Goal: Information Seeking & Learning: Learn about a topic

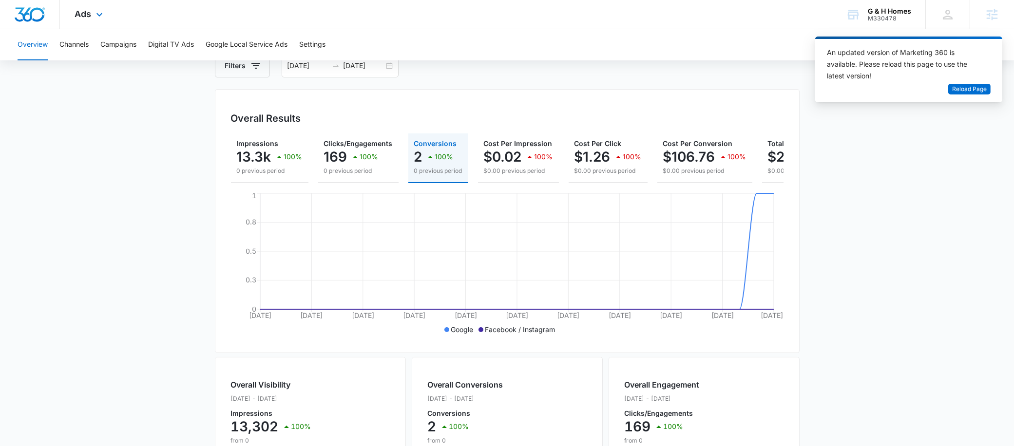
scroll to position [0, 78]
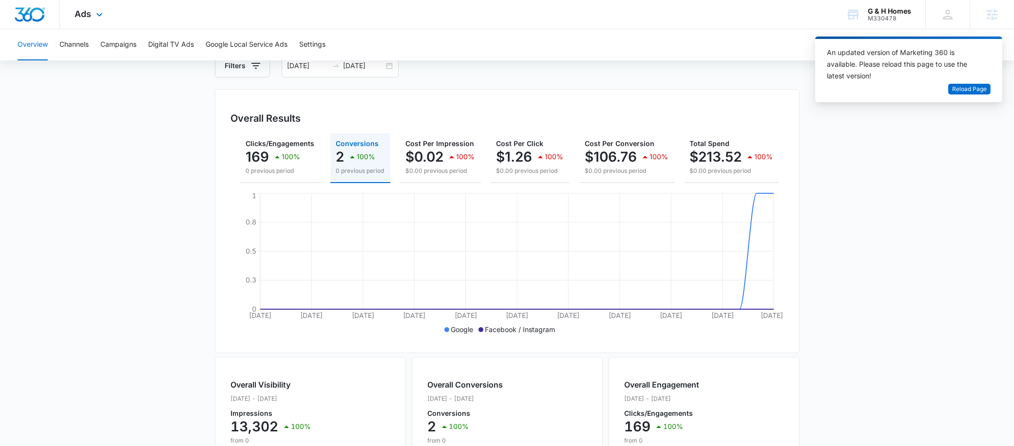
click at [92, 20] on div "Ads Apps Reputation Websites Forms CRM Email Social Payments POS Content Ads In…" at bounding box center [90, 14] width 60 height 29
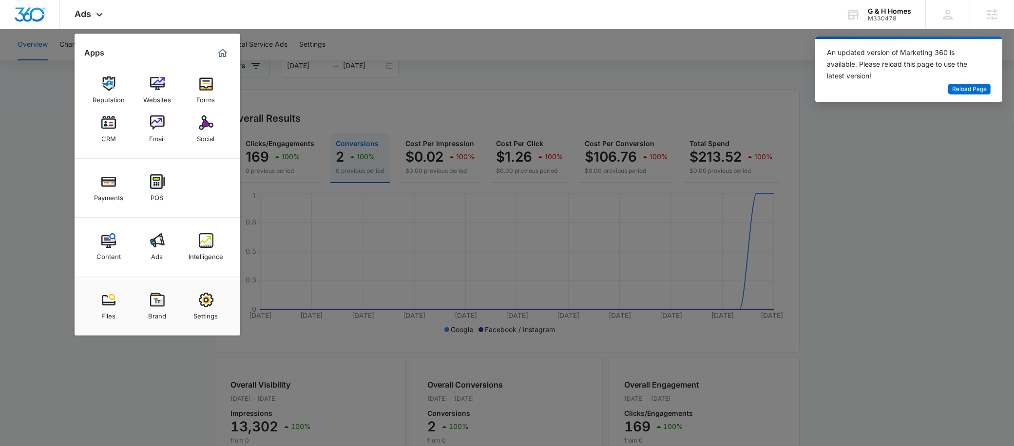
click at [202, 241] on img at bounding box center [206, 240] width 15 height 15
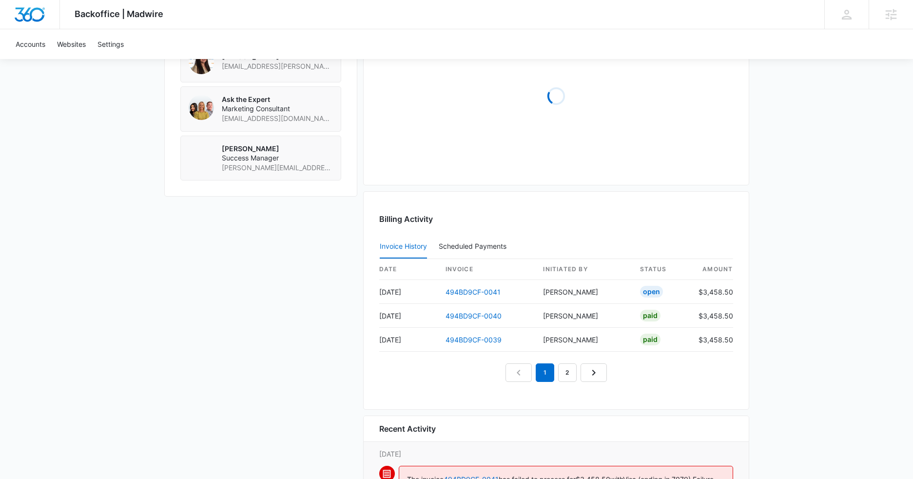
scroll to position [811, 0]
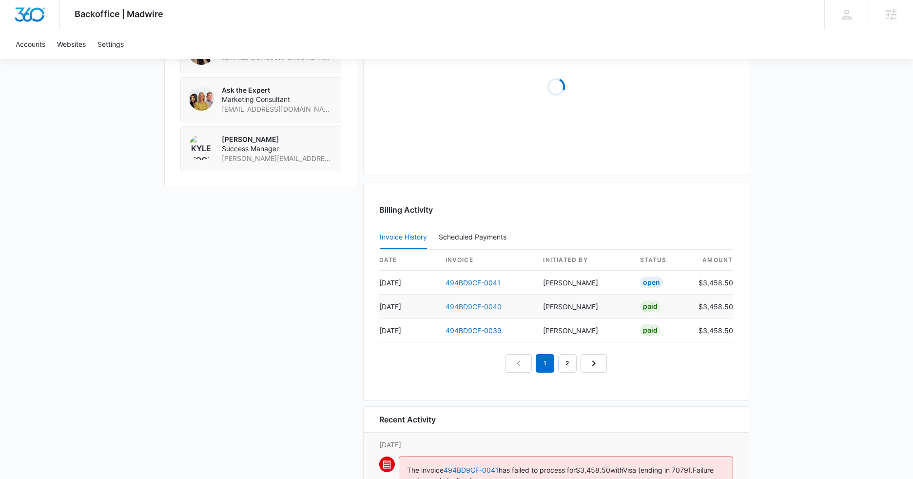
click at [471, 306] on link "494BD9CF-0040" at bounding box center [473, 306] width 56 height 8
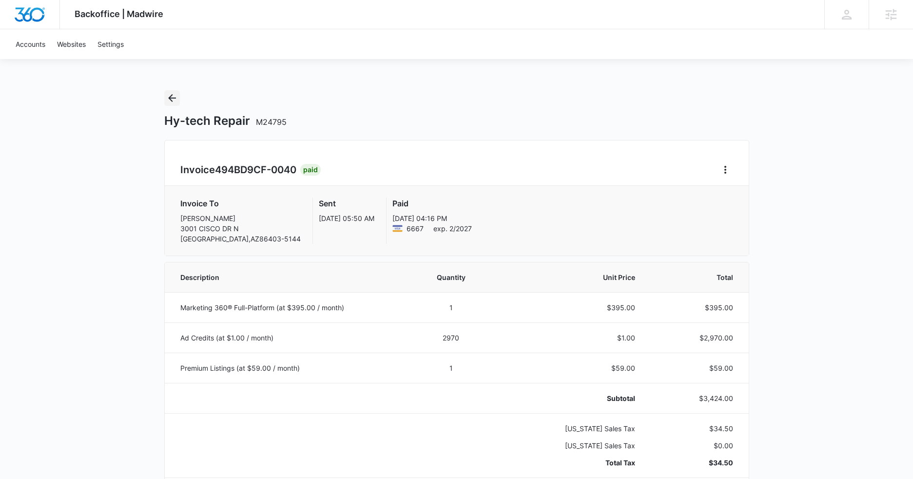
click at [174, 99] on icon "Back" at bounding box center [172, 98] width 12 height 12
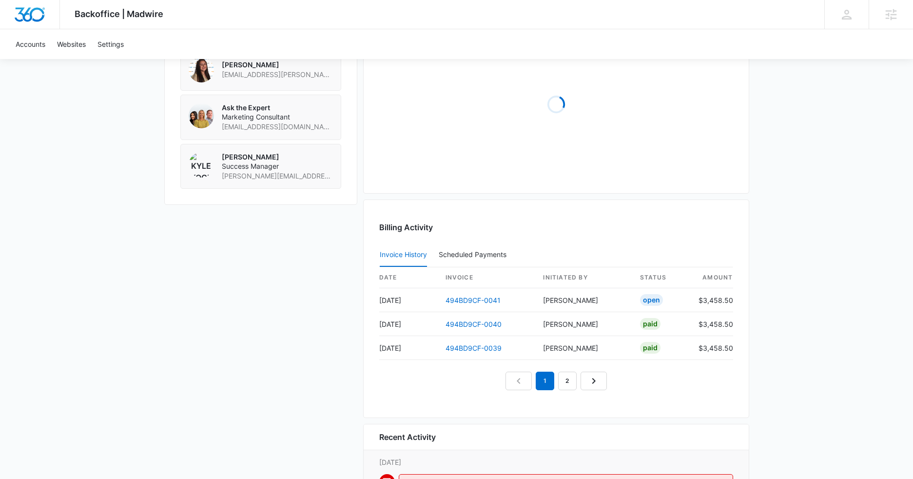
scroll to position [838, 0]
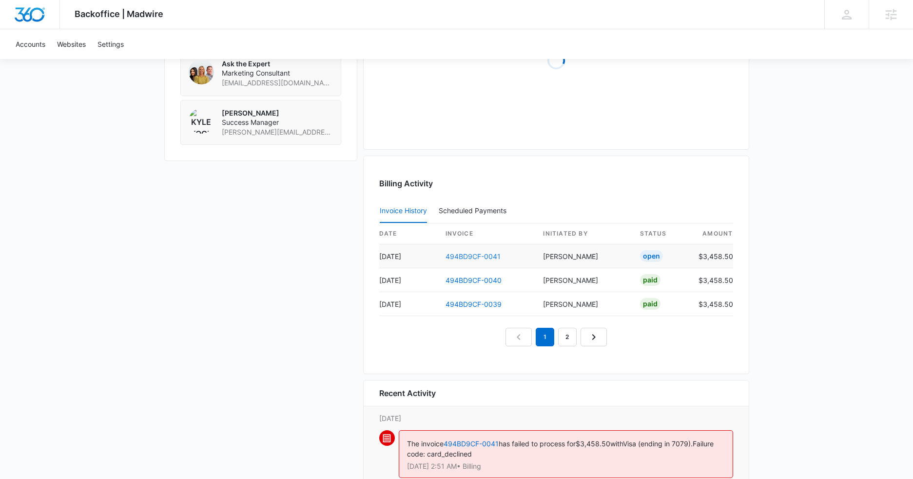
click at [469, 253] on link "494BD9CF-0041" at bounding box center [472, 256] width 55 height 8
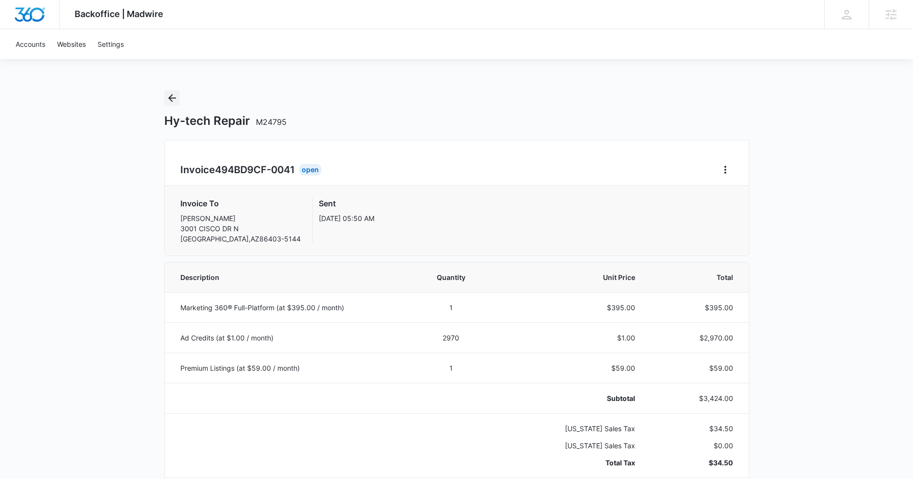
click at [172, 104] on button "Back" at bounding box center [172, 98] width 16 height 16
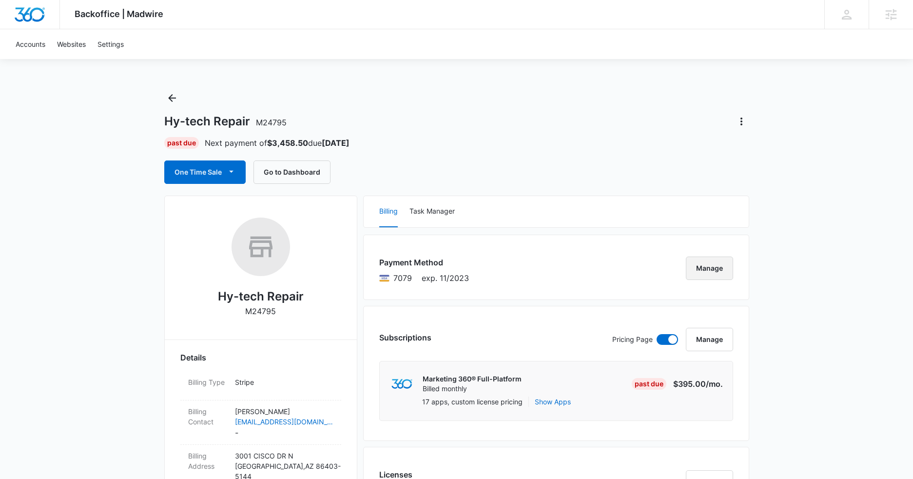
click at [721, 269] on button "Manage" at bounding box center [709, 267] width 47 height 23
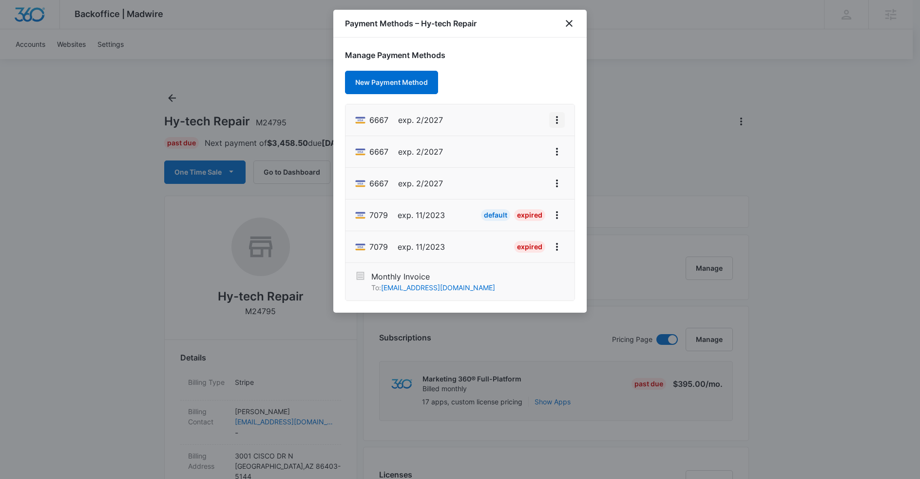
click at [552, 123] on icon "View More" at bounding box center [557, 120] width 12 height 12
click at [512, 154] on button "Set As Default" at bounding box center [524, 161] width 80 height 15
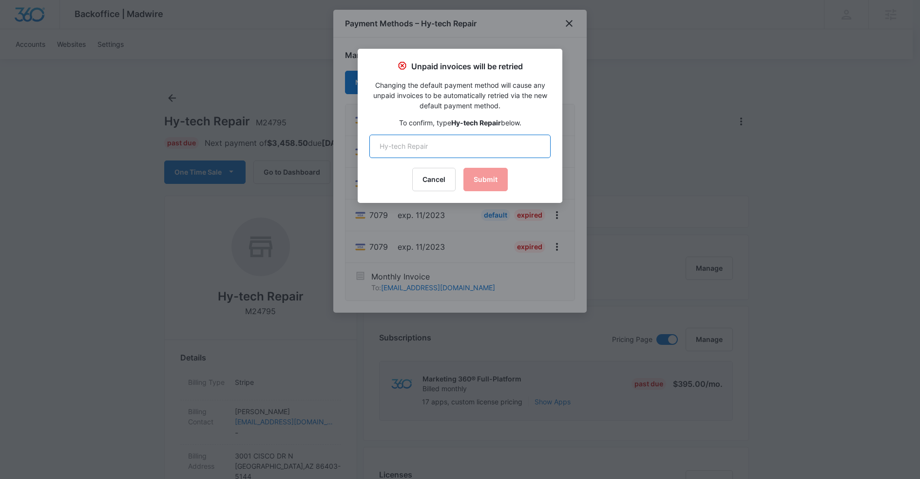
click at [425, 152] on input "text" at bounding box center [459, 146] width 181 height 23
type input "Hy-tech Repair"
click at [482, 184] on button "Submit" at bounding box center [485, 179] width 44 height 23
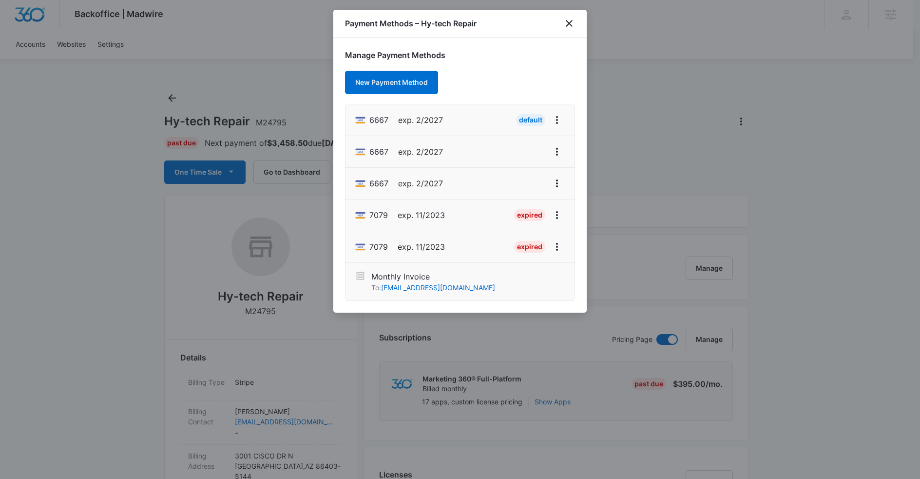
click at [383, 120] on span "6667" at bounding box center [378, 120] width 19 height 12
click at [571, 22] on icon "close" at bounding box center [569, 24] width 12 height 12
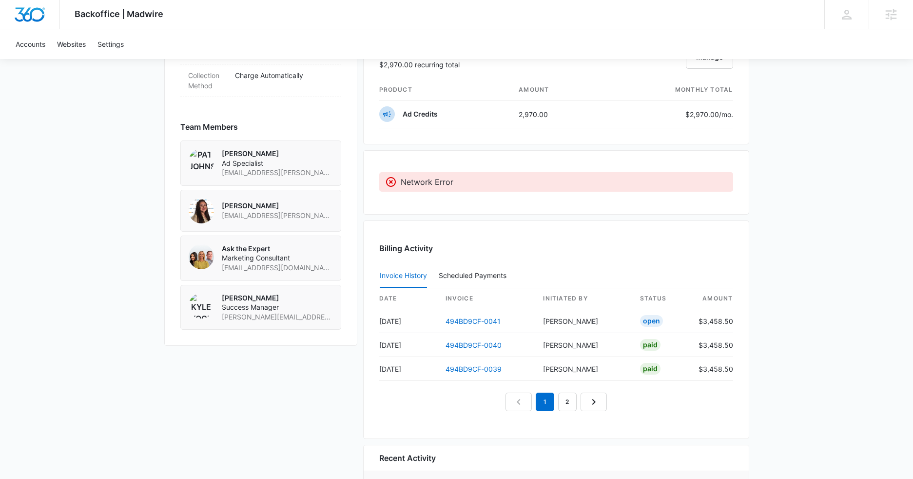
scroll to position [654, 0]
drag, startPoint x: 380, startPoint y: 319, endPoint x: 506, endPoint y: 320, distance: 126.2
click at [506, 320] on tr "Aug 6 494BD9CF-0041 Bridget Kennedy Open $3,458.50" at bounding box center [556, 320] width 354 height 24
copy tr "Aug 6 494BD9CF-0041"
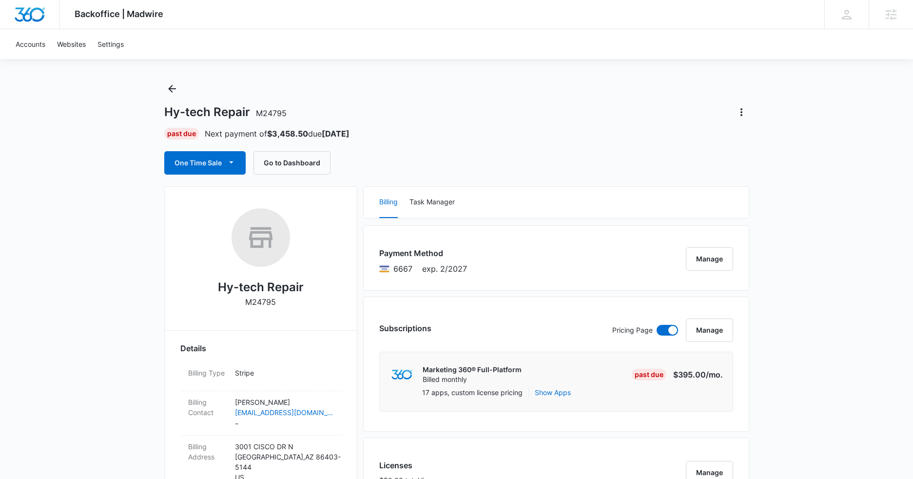
scroll to position [0, 0]
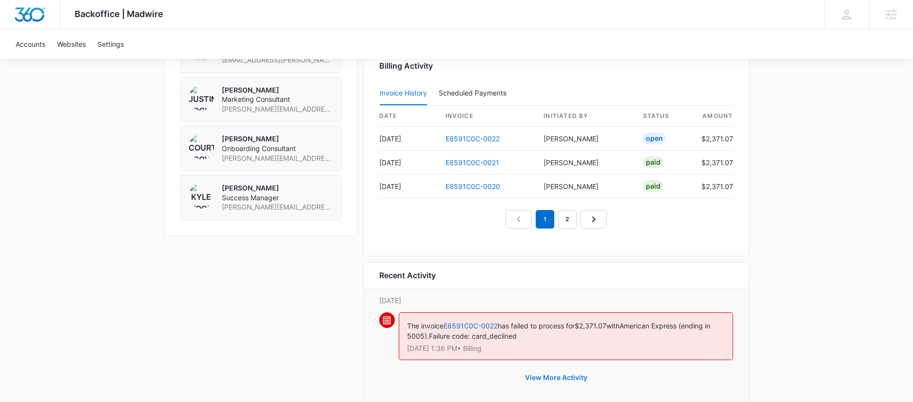
scroll to position [842, 0]
click at [549, 378] on button "View More Activity" at bounding box center [556, 376] width 82 height 23
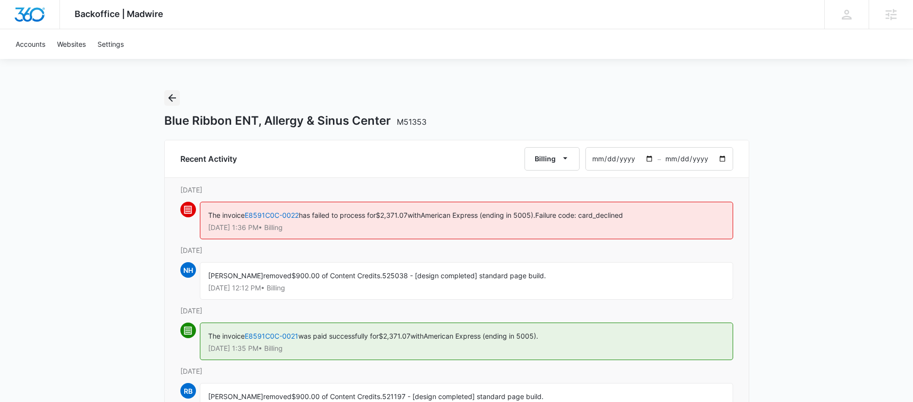
click at [172, 99] on icon "Back" at bounding box center [172, 98] width 12 height 12
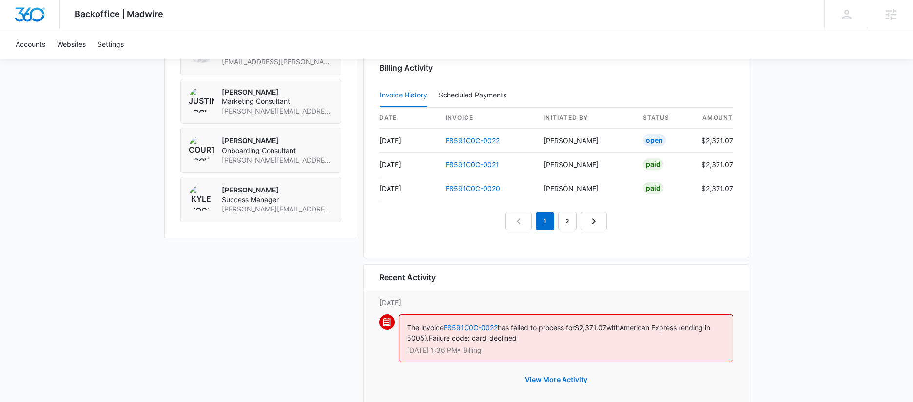
scroll to position [863, 0]
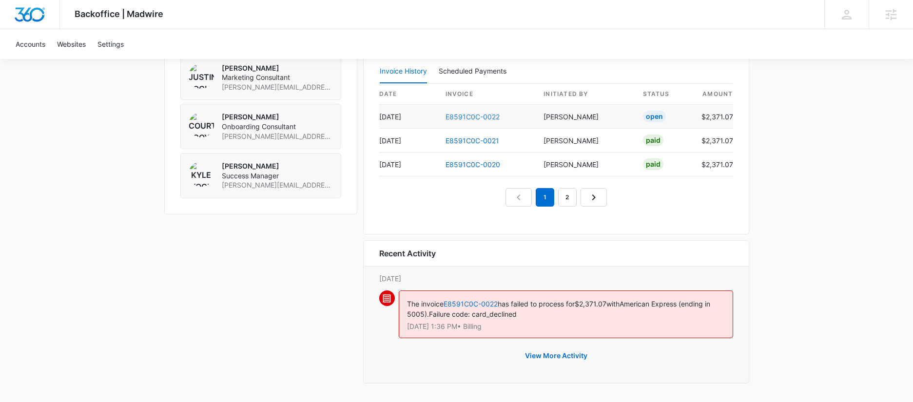
click at [477, 116] on link "E8591C0C-0022" at bounding box center [472, 117] width 54 height 8
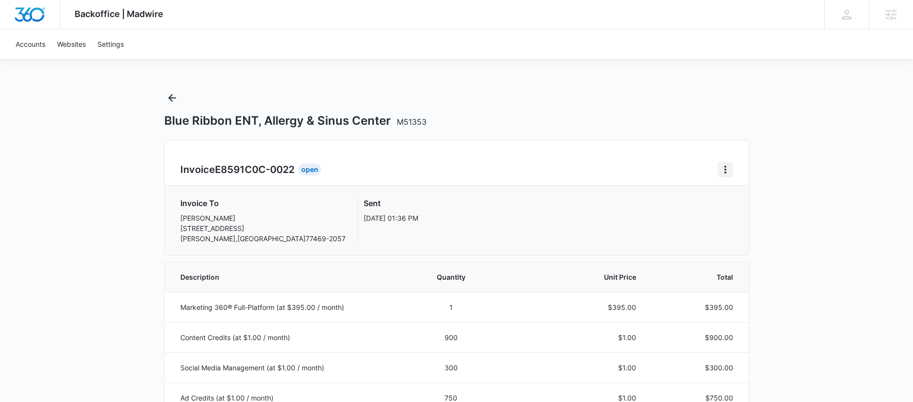
click at [725, 169] on icon "Home" at bounding box center [725, 170] width 12 height 12
click at [739, 197] on link "Download Invoice" at bounding box center [758, 196] width 57 height 8
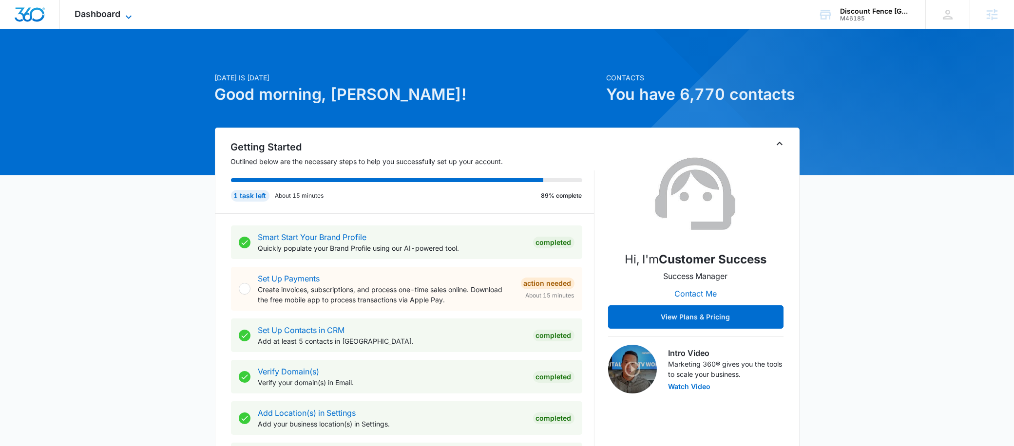
click at [90, 17] on span "Dashboard" at bounding box center [98, 14] width 46 height 10
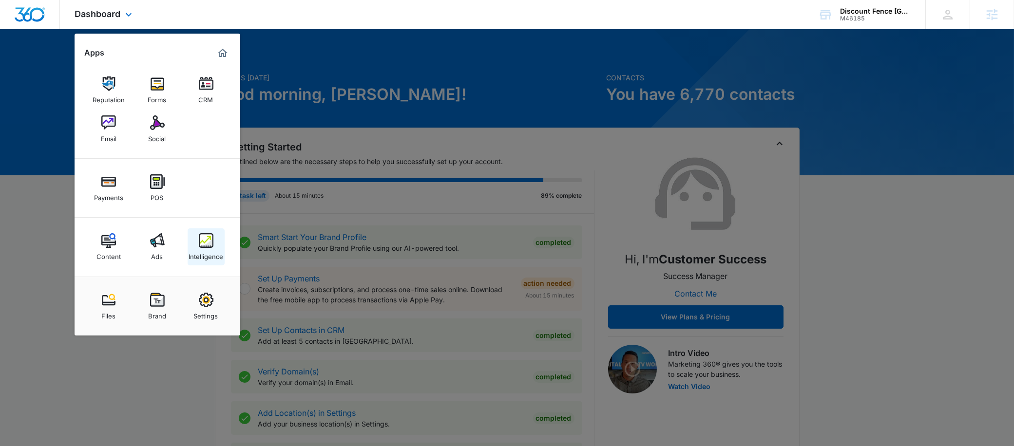
click at [208, 235] on img at bounding box center [206, 240] width 15 height 15
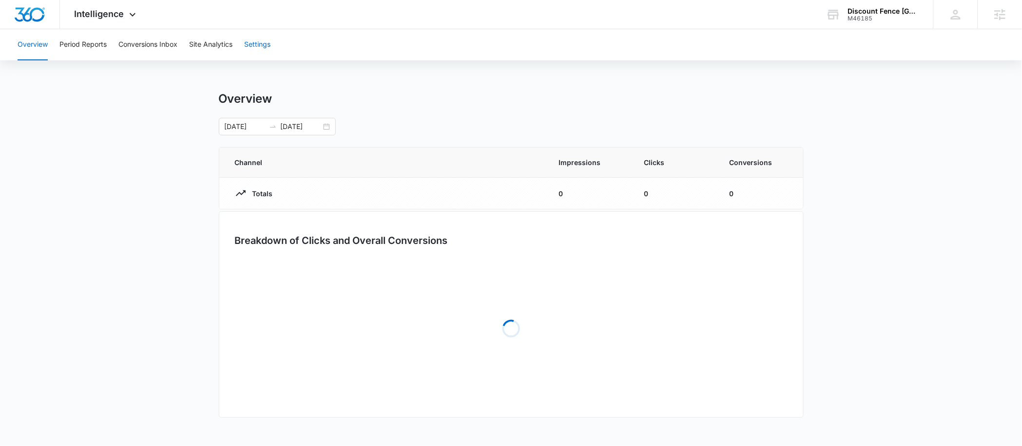
click at [260, 46] on button "Settings" at bounding box center [257, 44] width 26 height 31
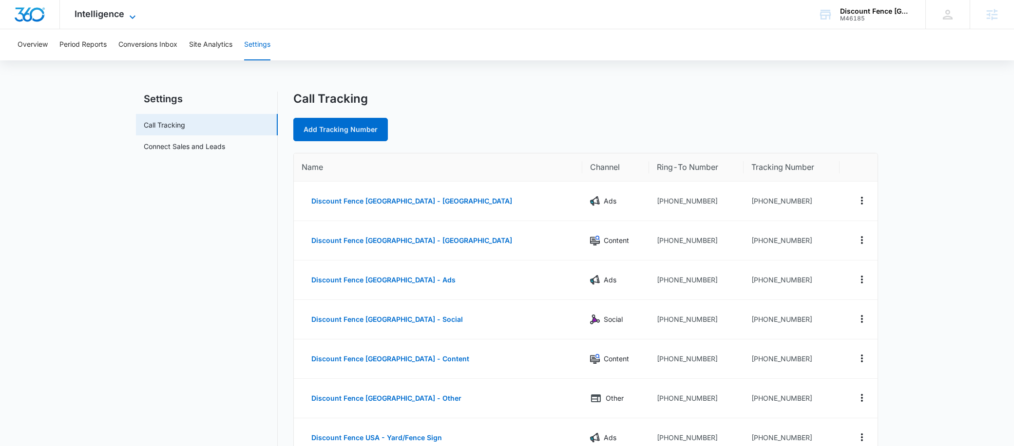
click at [123, 19] on span "Intelligence" at bounding box center [100, 14] width 50 height 10
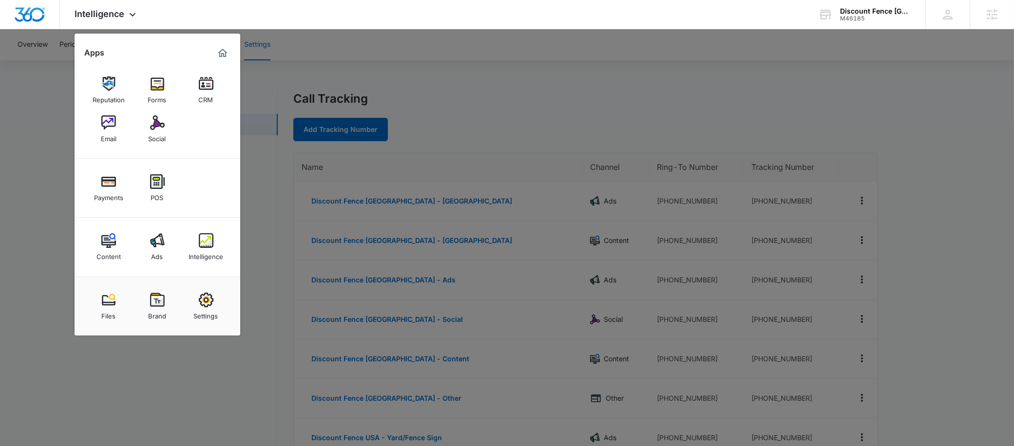
click at [297, 201] on div at bounding box center [507, 223] width 1014 height 446
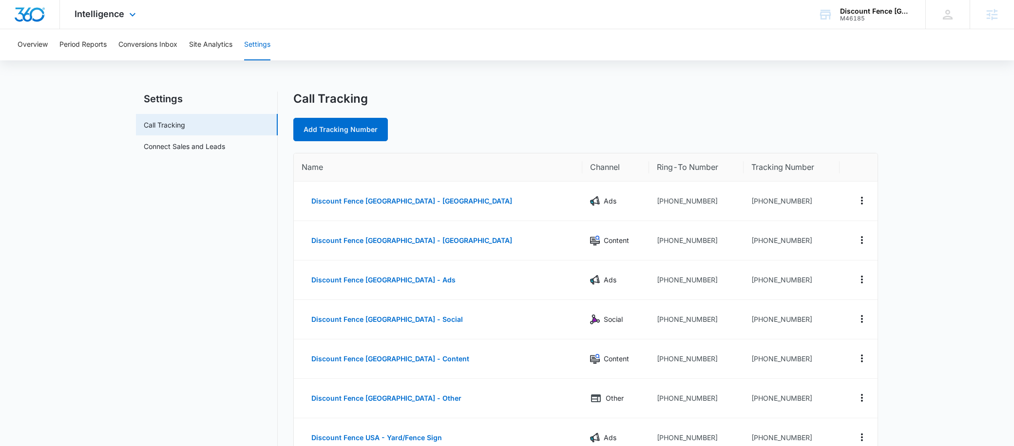
click at [394, 19] on div "Intelligence Apps Reputation Forms CRM Email Social Payments POS Content Ads In…" at bounding box center [507, 14] width 1014 height 29
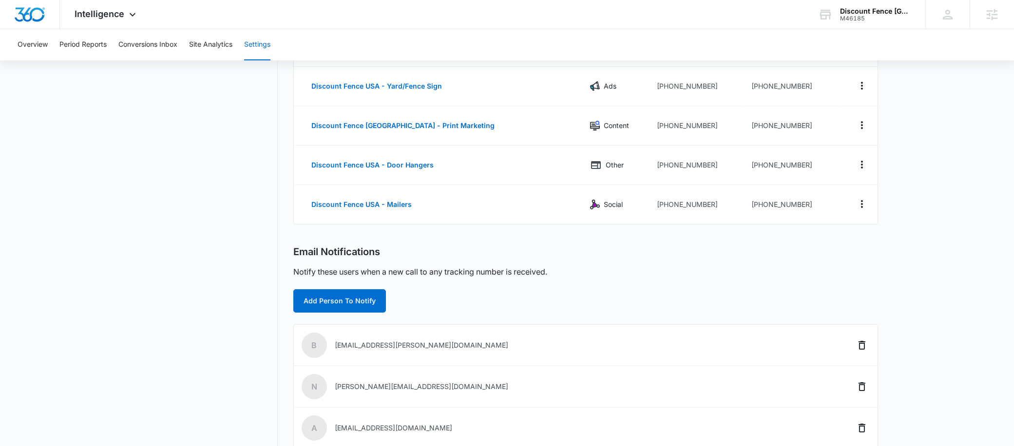
scroll to position [499, 0]
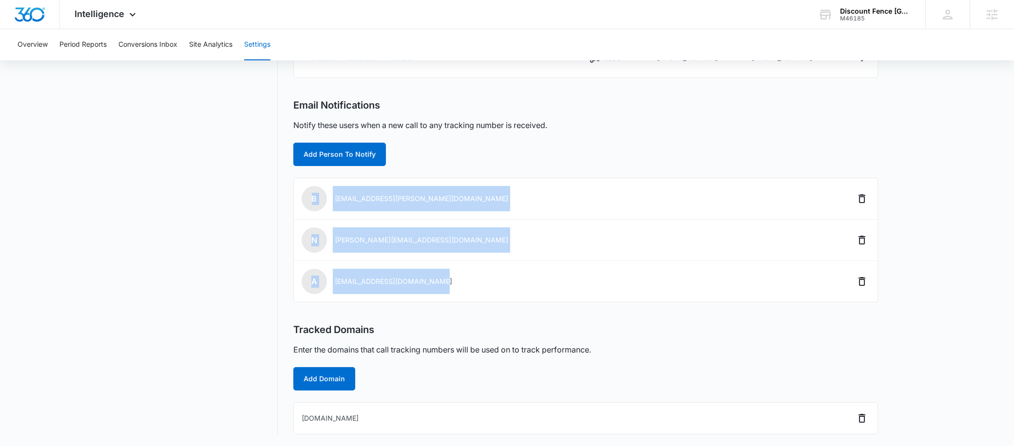
drag, startPoint x: 457, startPoint y: 287, endPoint x: 287, endPoint y: 180, distance: 200.8
click at [287, 180] on div "Settings Call Tracking Connect Sales and Leads Call Tracking Add Tracking Numbe…" at bounding box center [507, 14] width 742 height 842
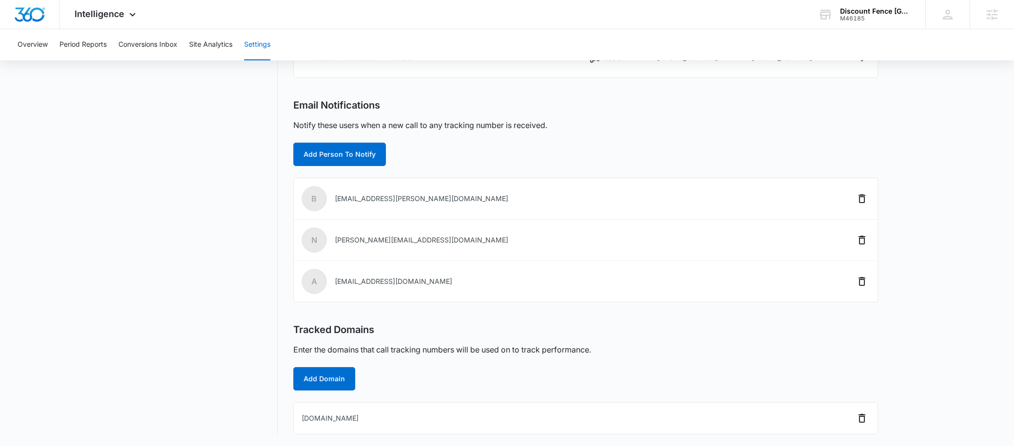
click at [152, 309] on nav "Settings Call Tracking Connect Sales and Leads" at bounding box center [207, 14] width 142 height 842
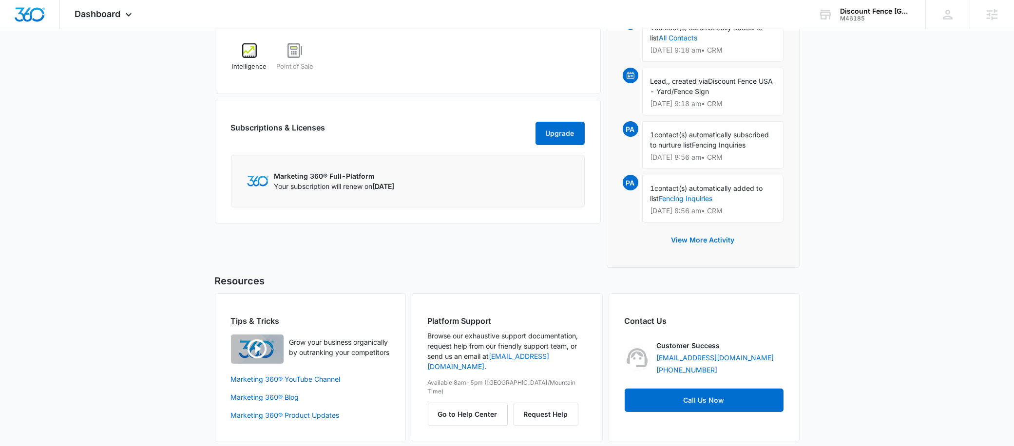
scroll to position [692, 0]
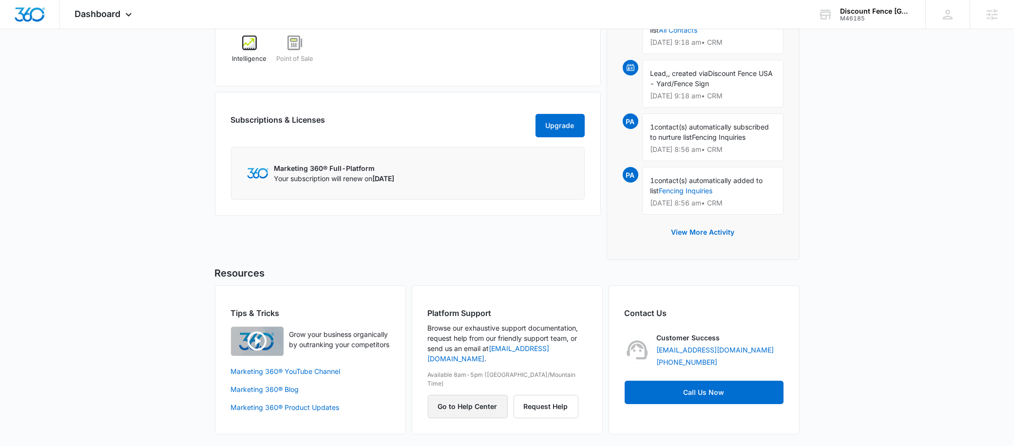
click at [465, 395] on button "Go to Help Center" at bounding box center [468, 406] width 80 height 23
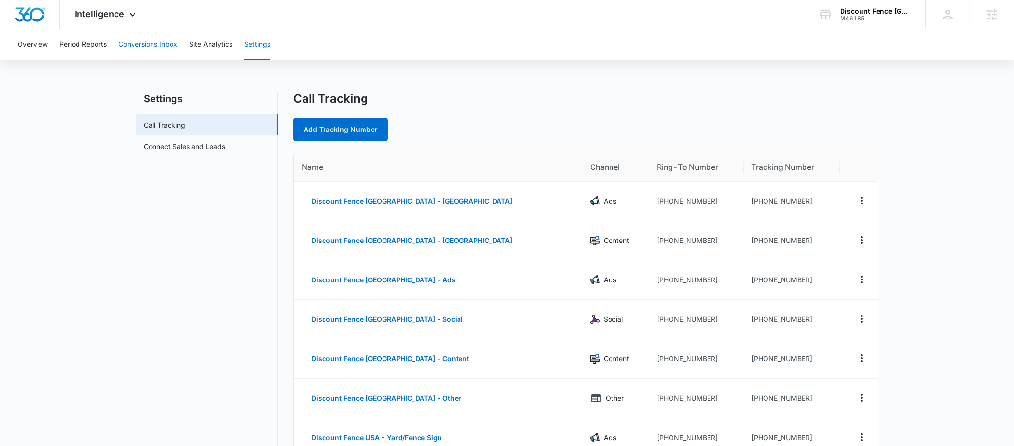
click at [135, 44] on button "Conversions Inbox" at bounding box center [147, 44] width 59 height 31
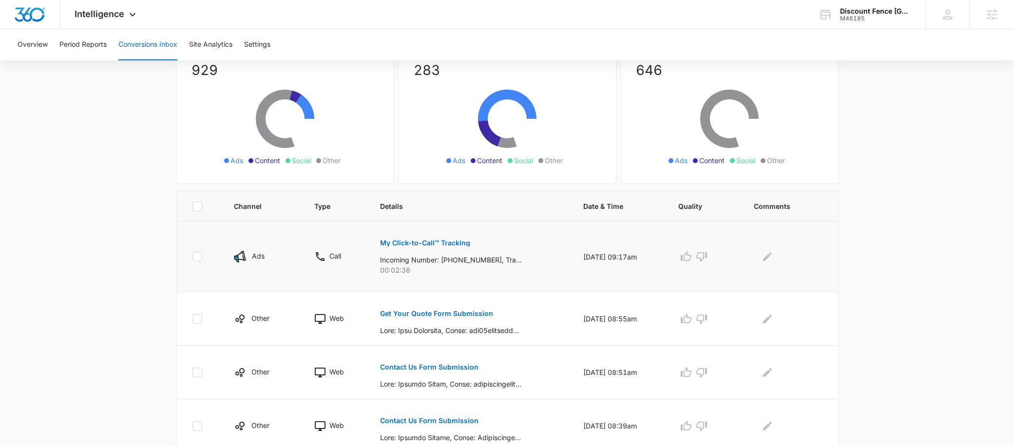
scroll to position [95, 0]
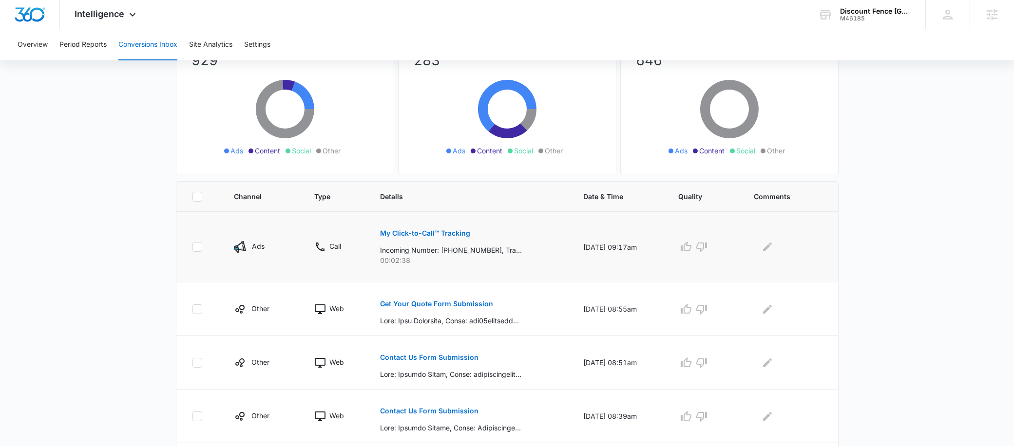
click at [425, 231] on p "My Click-to-Call™ Tracking" at bounding box center [425, 233] width 90 height 7
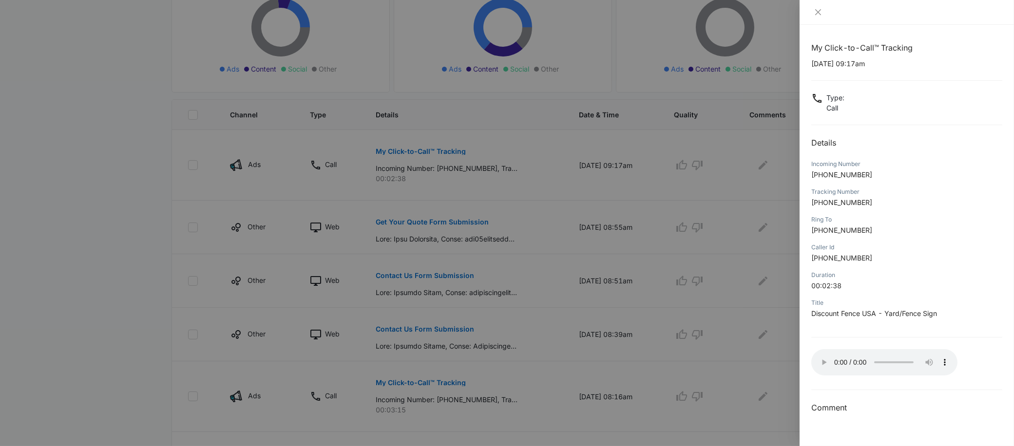
scroll to position [182, 0]
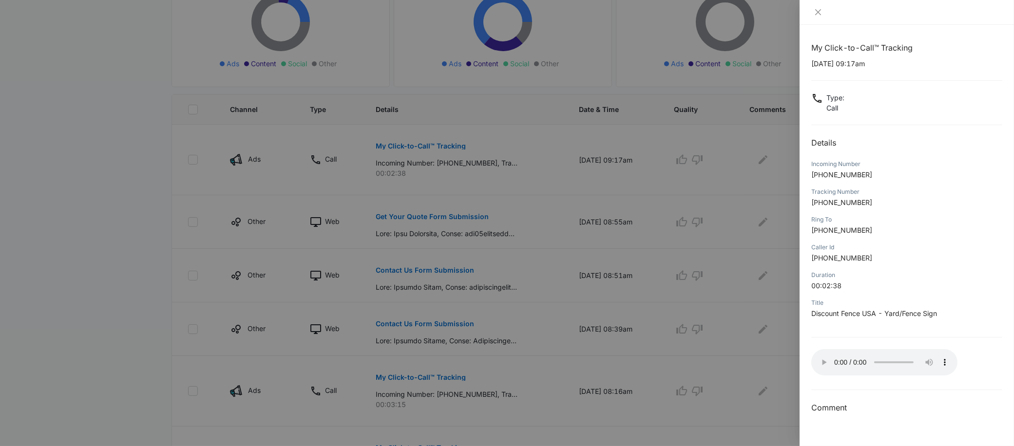
click at [507, 347] on div at bounding box center [507, 223] width 1014 height 446
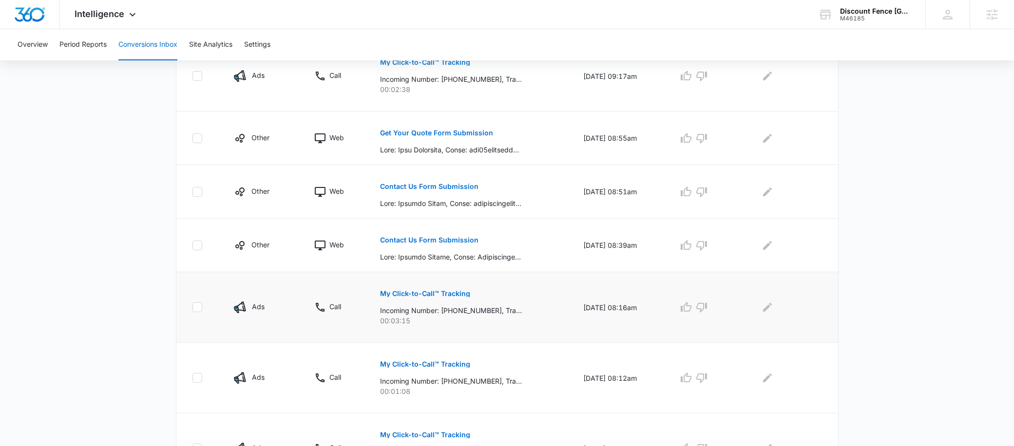
scroll to position [267, 0]
click at [421, 293] on p "My Click-to-Call™ Tracking" at bounding box center [425, 292] width 90 height 7
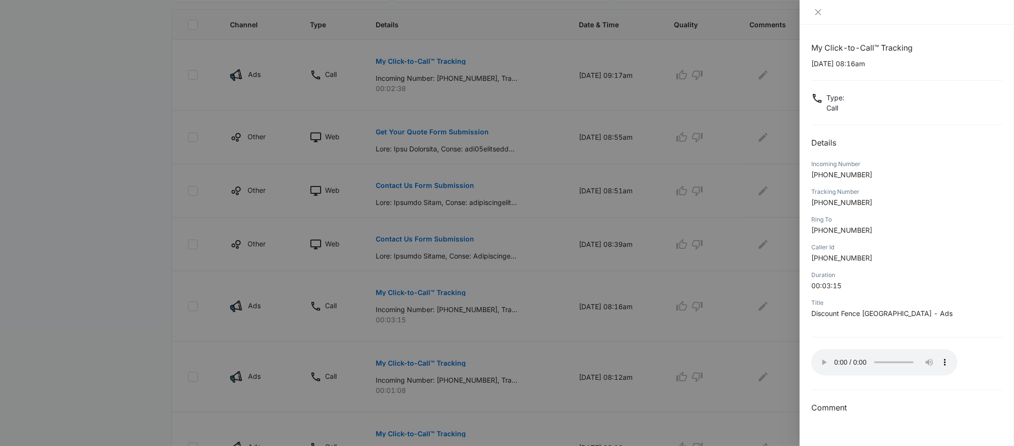
click at [188, 227] on div at bounding box center [507, 223] width 1014 height 446
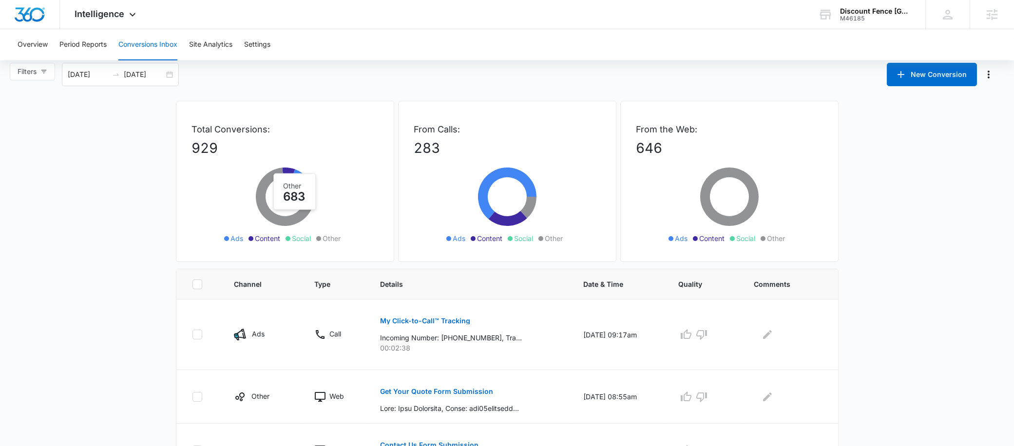
scroll to position [0, 0]
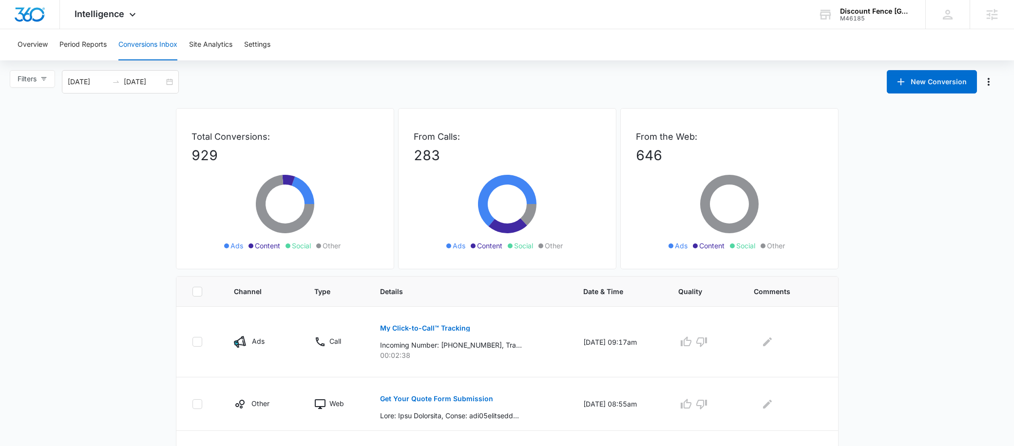
click at [307, 49] on div "Overview Period Reports Conversions Inbox Site Analytics Settings" at bounding box center [507, 44] width 991 height 31
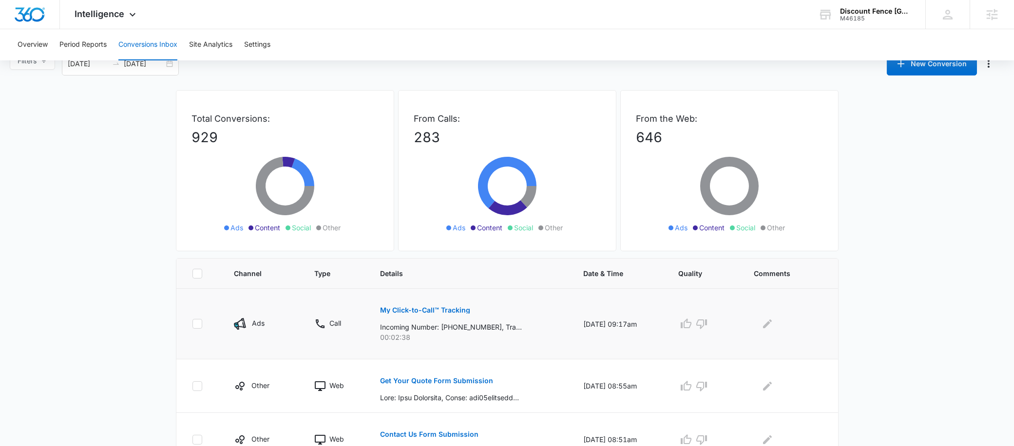
scroll to position [27, 0]
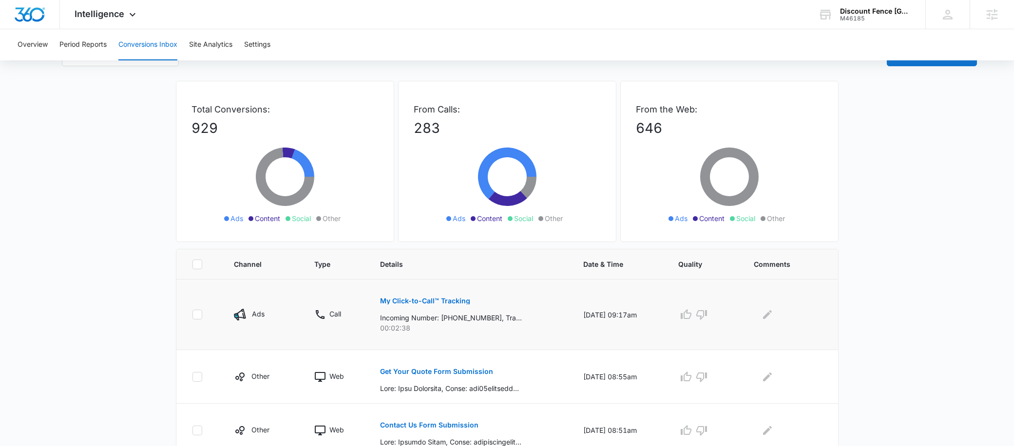
click at [406, 299] on p "My Click-to-Call™ Tracking" at bounding box center [425, 301] width 90 height 7
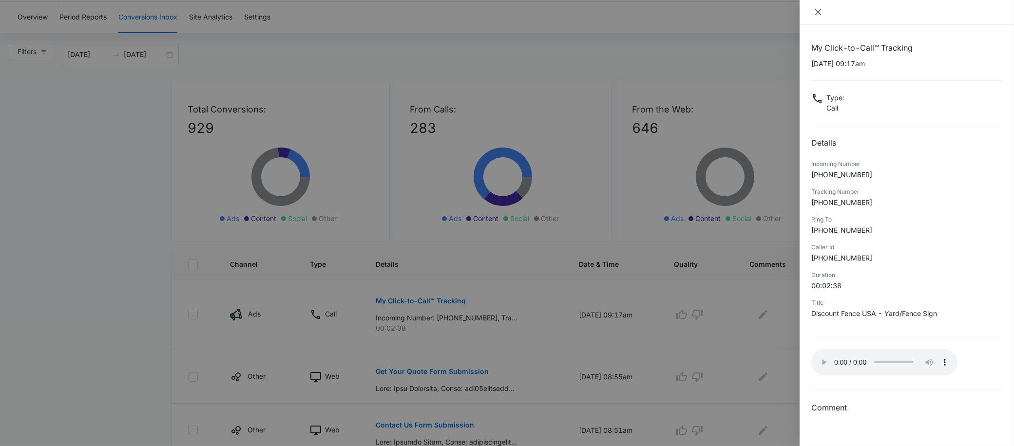
click at [819, 10] on icon "close" at bounding box center [818, 12] width 8 height 8
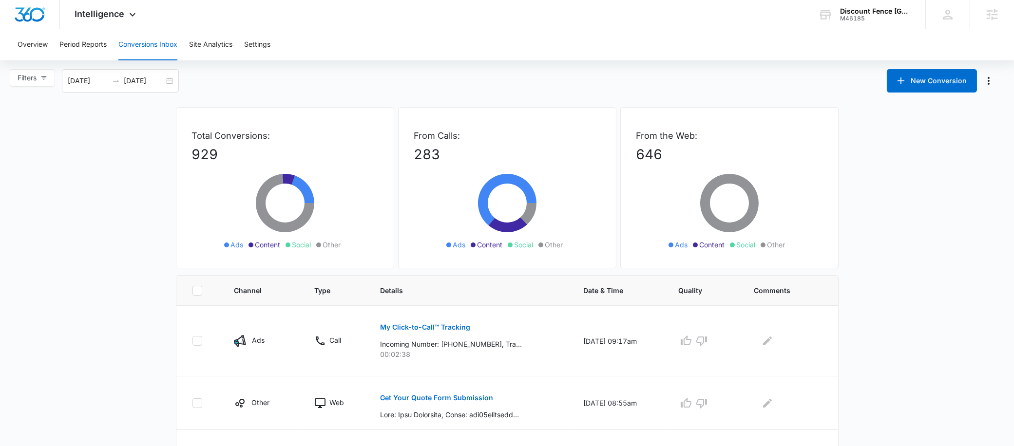
scroll to position [0, 0]
click at [108, 13] on span "Intelligence" at bounding box center [100, 14] width 50 height 10
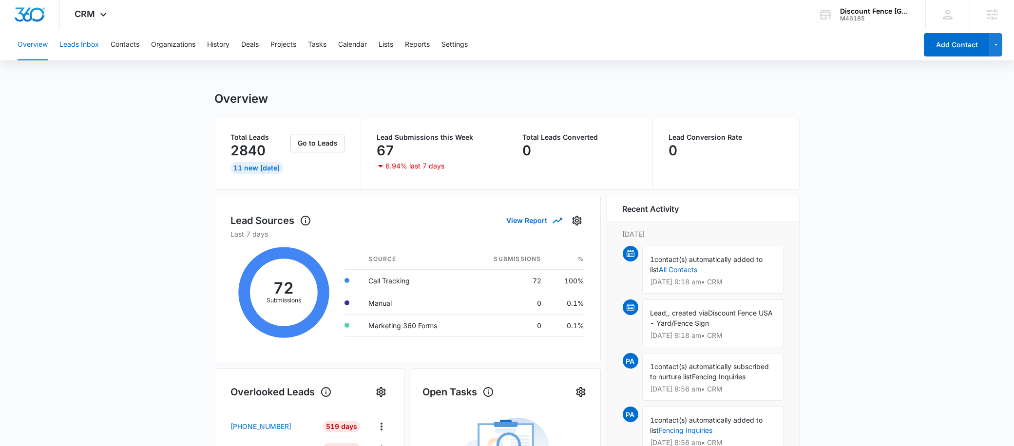
click at [92, 44] on button "Leads Inbox" at bounding box center [78, 44] width 39 height 31
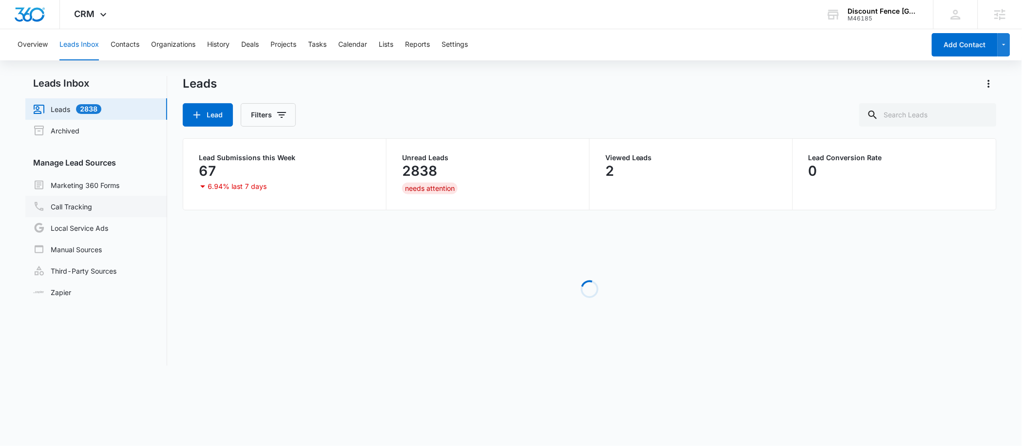
click at [92, 207] on link "Call Tracking" at bounding box center [62, 207] width 59 height 12
